Goal: Navigation & Orientation: Find specific page/section

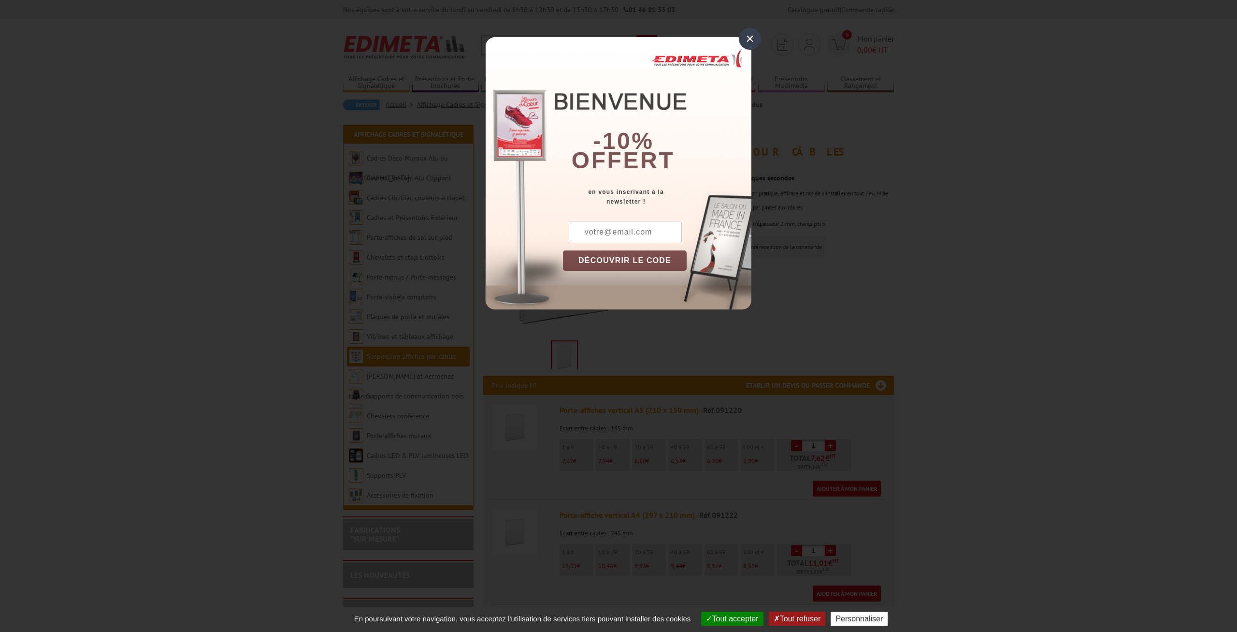
click at [750, 37] on div "×" at bounding box center [750, 39] width 22 height 22
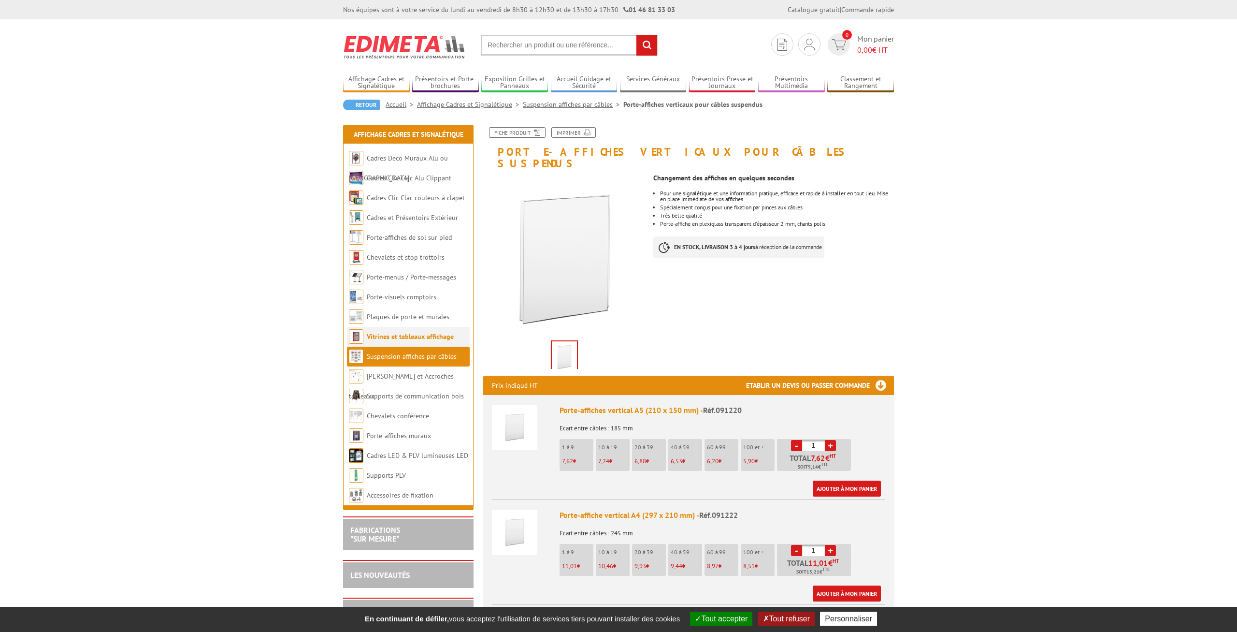
click at [419, 338] on link "Vitrines et tableaux affichage" at bounding box center [410, 336] width 87 height 9
